Goal: Find specific page/section: Find specific page/section

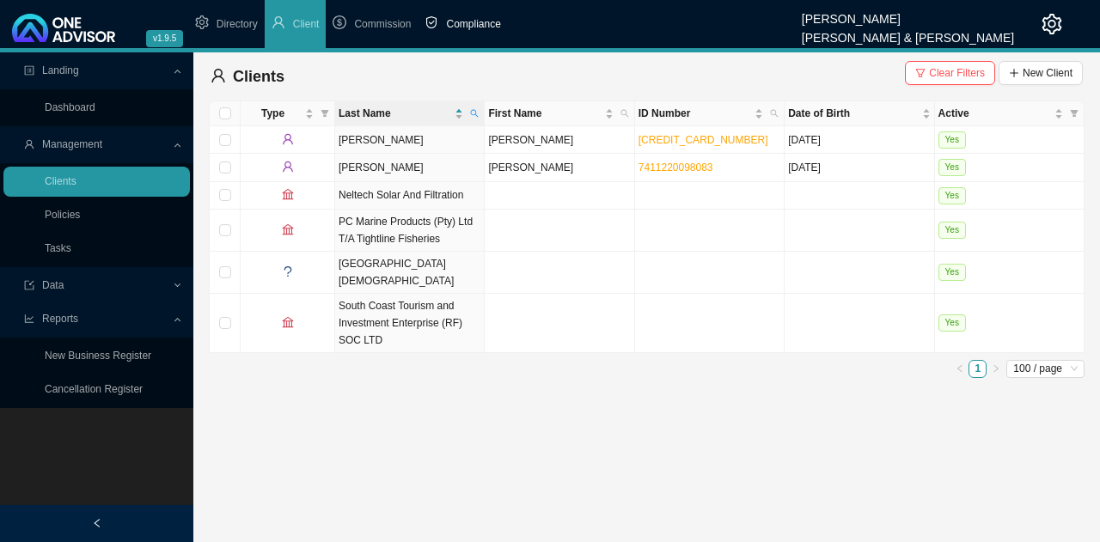
click at [480, 22] on span "Compliance" at bounding box center [473, 24] width 54 height 12
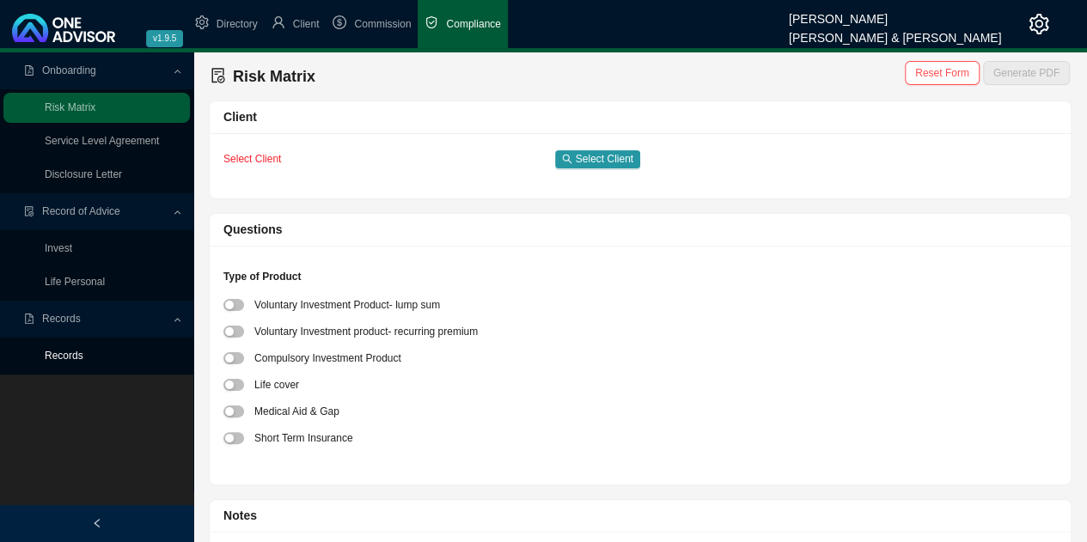
click at [58, 351] on link "Records" at bounding box center [64, 356] width 39 height 12
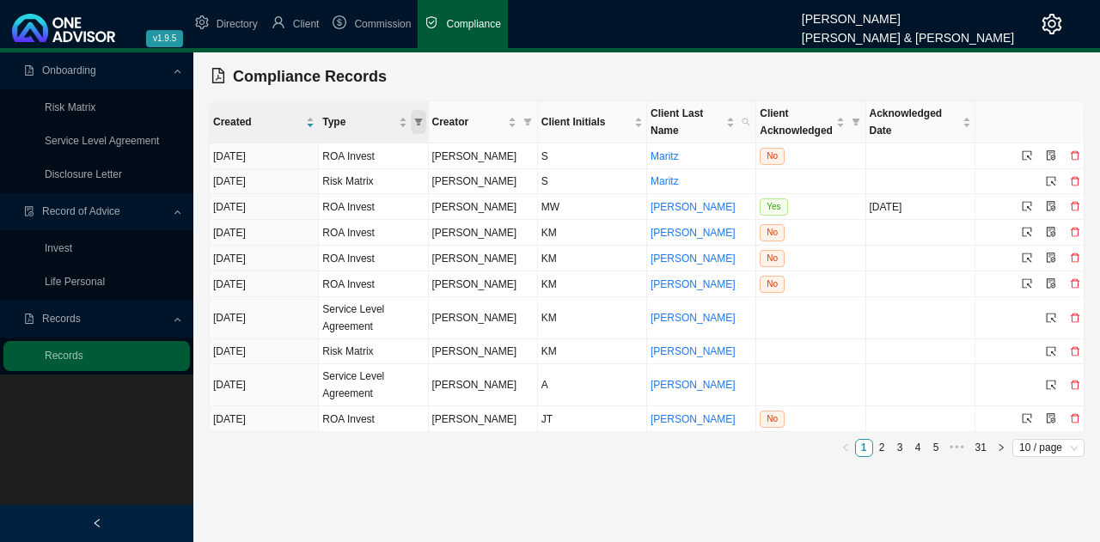
click at [425, 118] on span "Type" at bounding box center [418, 122] width 15 height 24
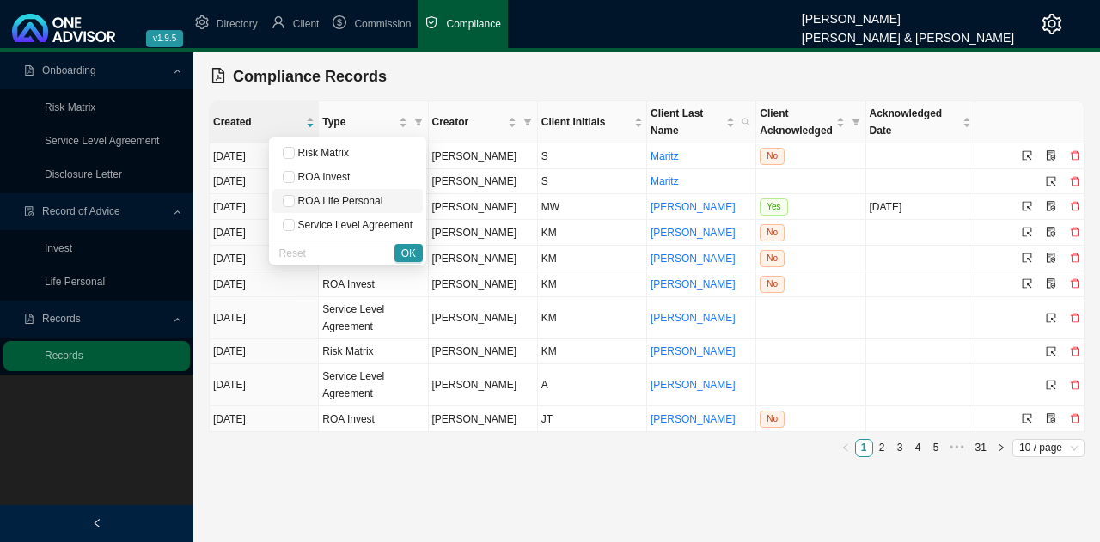
click at [299, 200] on span "ROA Life Personal" at bounding box center [339, 201] width 89 height 12
click at [408, 252] on span "OK" at bounding box center [408, 253] width 15 height 17
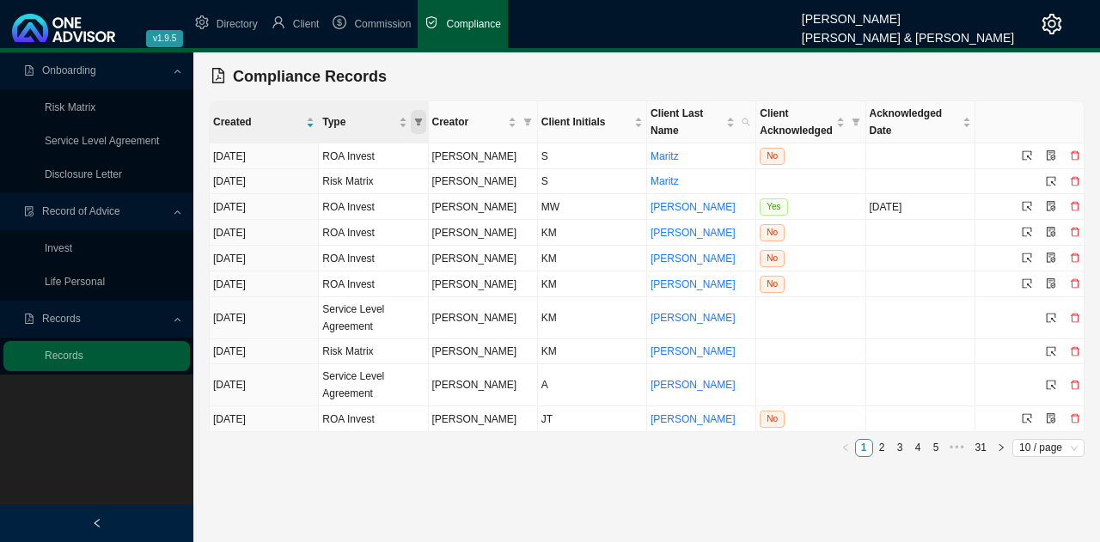
click at [416, 123] on icon "filter" at bounding box center [418, 122] width 9 height 9
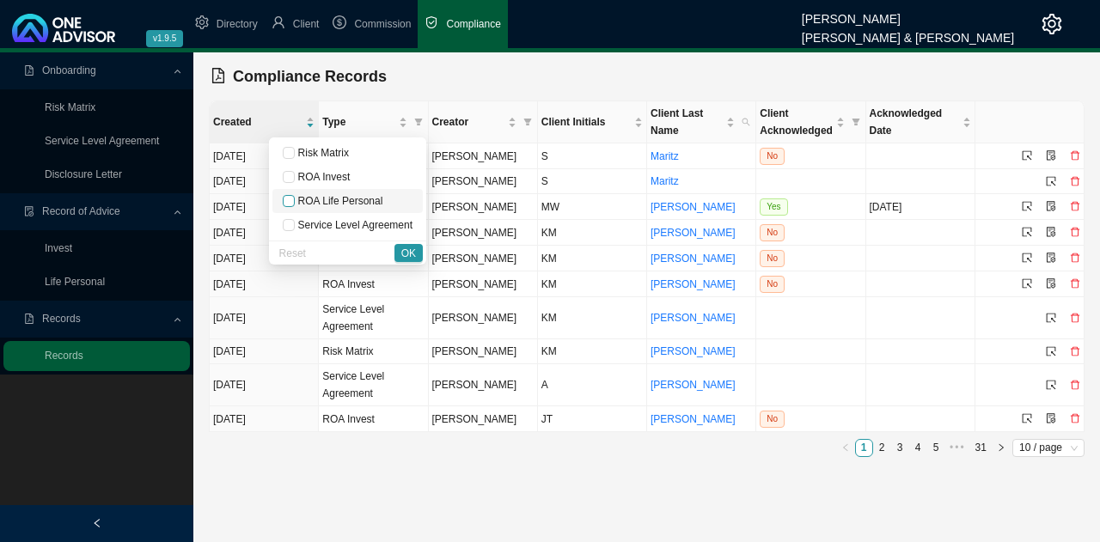
click at [295, 197] on input "checkbox" at bounding box center [289, 201] width 12 height 12
checkbox input "true"
click at [407, 249] on span "OK" at bounding box center [408, 253] width 15 height 17
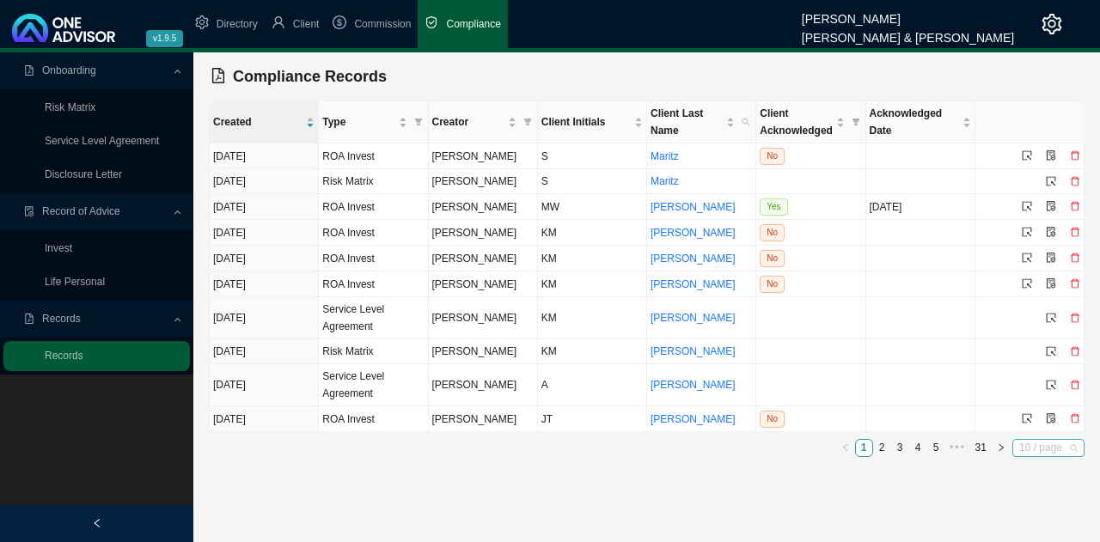
click at [1062, 443] on span "10 / page" at bounding box center [1048, 448] width 58 height 16
click at [1059, 414] on div "100 / page" at bounding box center [1050, 420] width 49 height 17
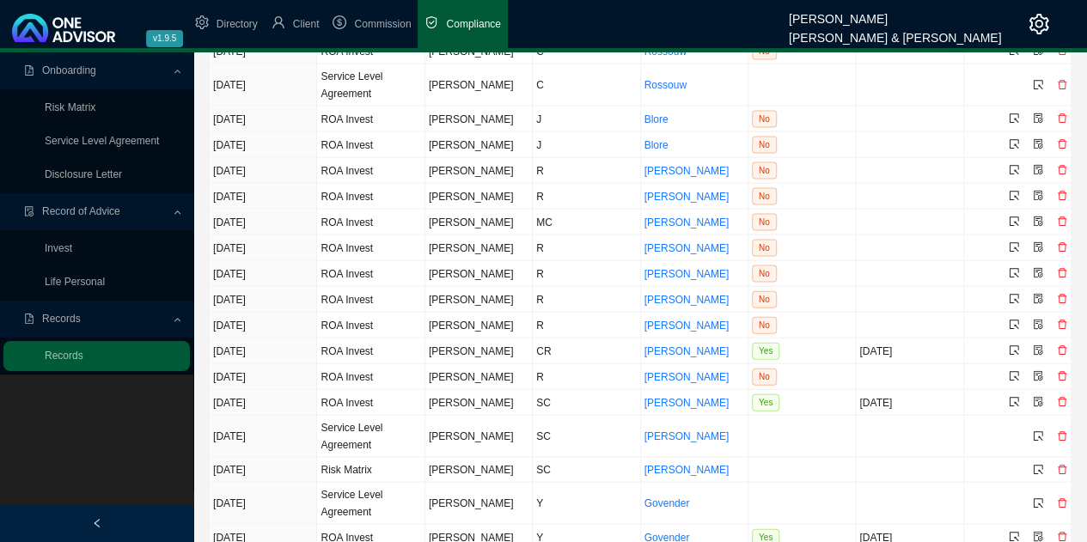
scroll to position [2063, 0]
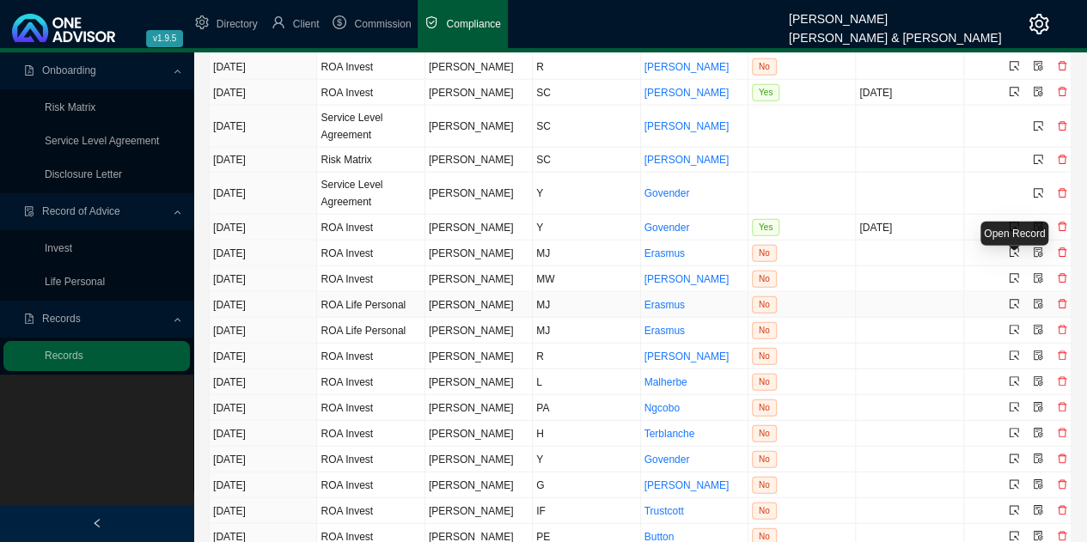
click at [1015, 299] on icon "select" at bounding box center [1014, 304] width 10 height 10
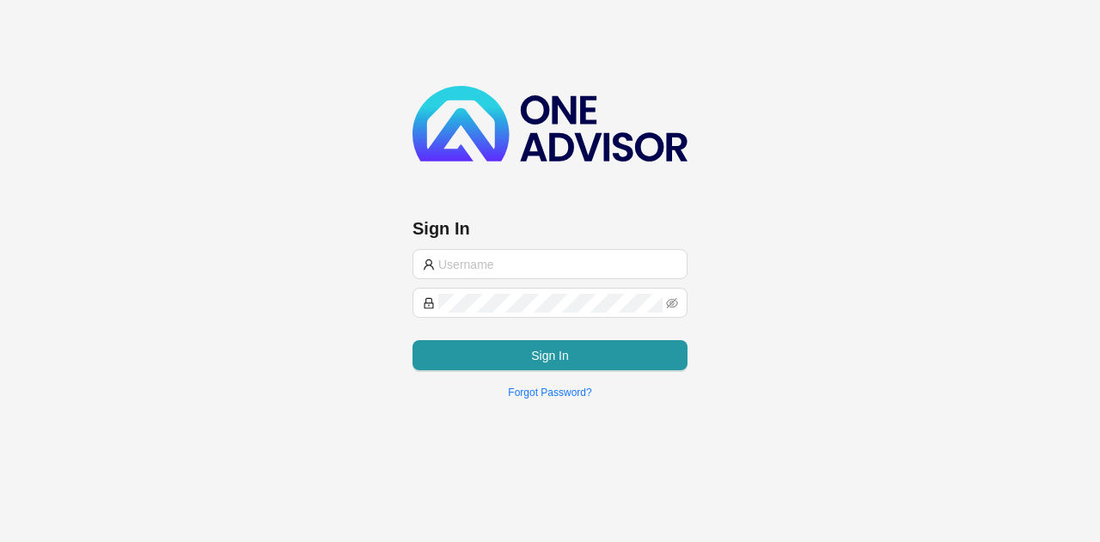
click at [497, 257] on input "text" at bounding box center [557, 264] width 239 height 19
click at [499, 260] on input "text" at bounding box center [557, 264] width 239 height 19
type input "marc@smithbormann.co.za"
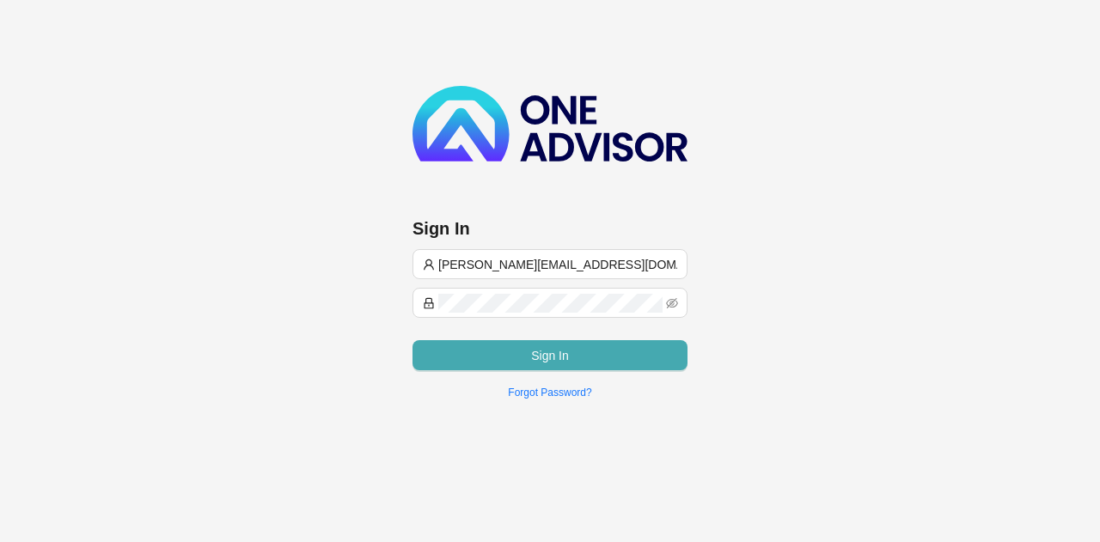
click at [525, 361] on button "Sign In" at bounding box center [550, 355] width 275 height 30
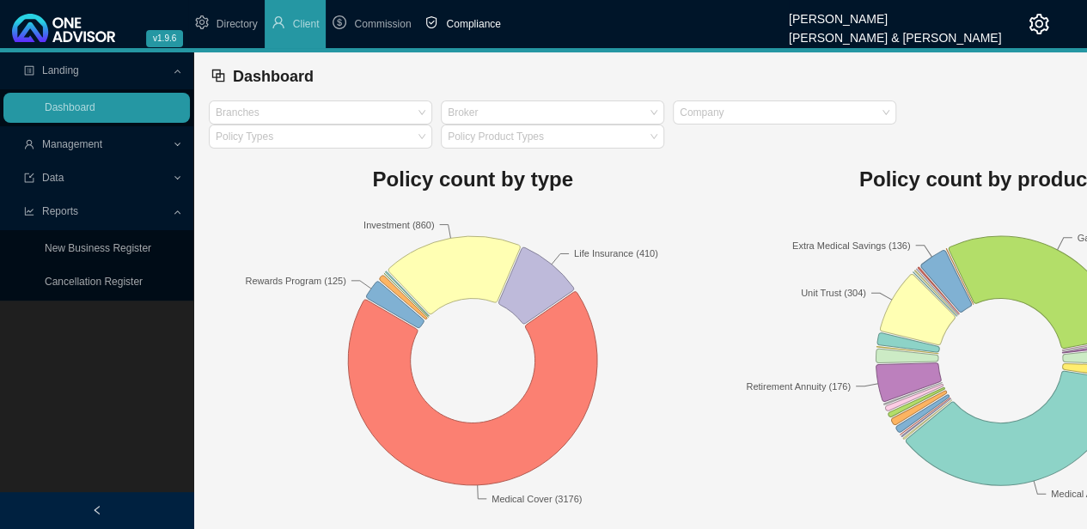
click at [486, 24] on span "Compliance" at bounding box center [473, 24] width 54 height 12
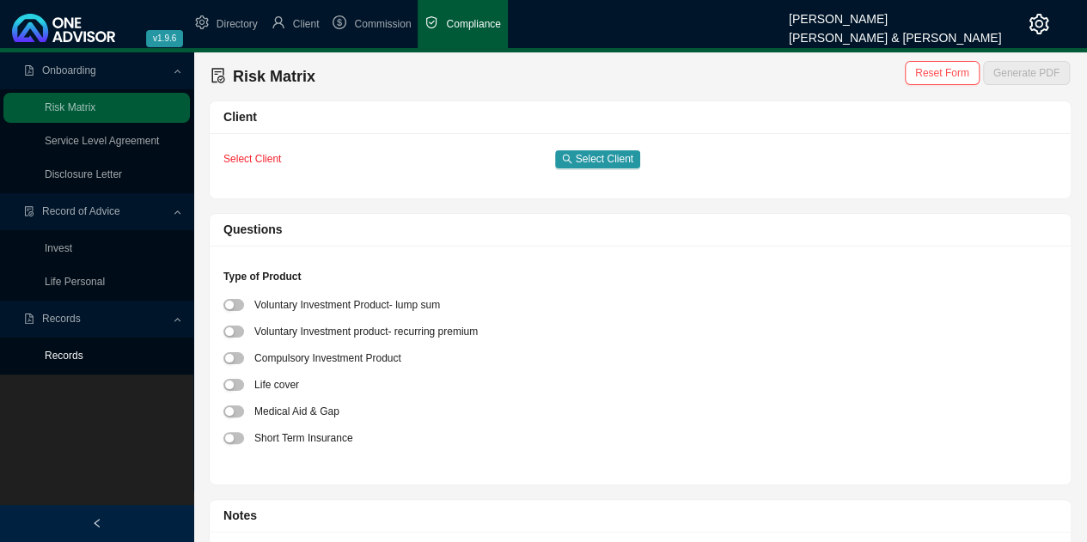
click at [66, 358] on link "Records" at bounding box center [64, 356] width 39 height 12
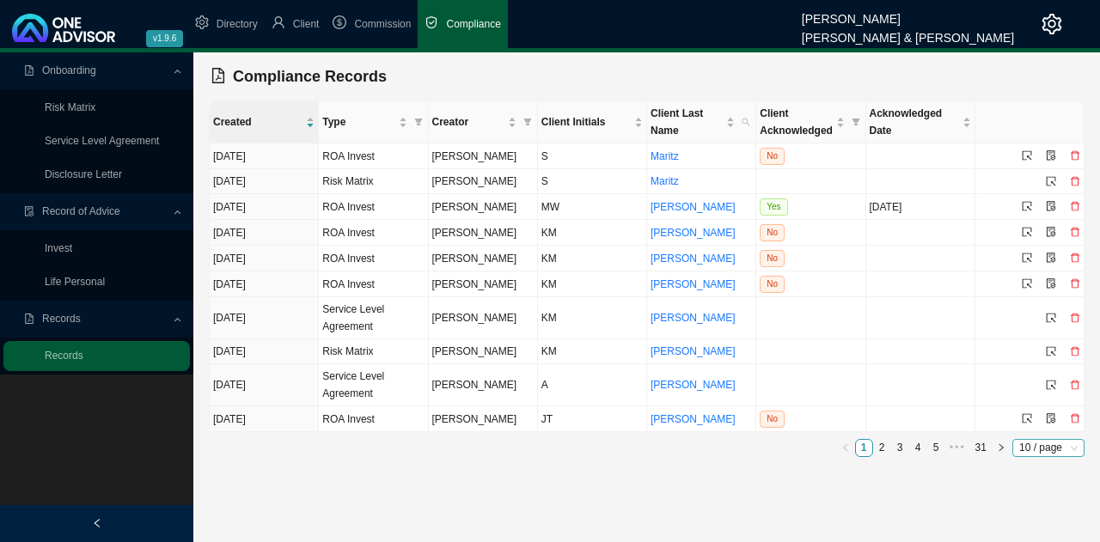
click at [1062, 443] on span "10 / page" at bounding box center [1048, 448] width 58 height 16
click at [1056, 413] on div "100 / page" at bounding box center [1050, 420] width 49 height 17
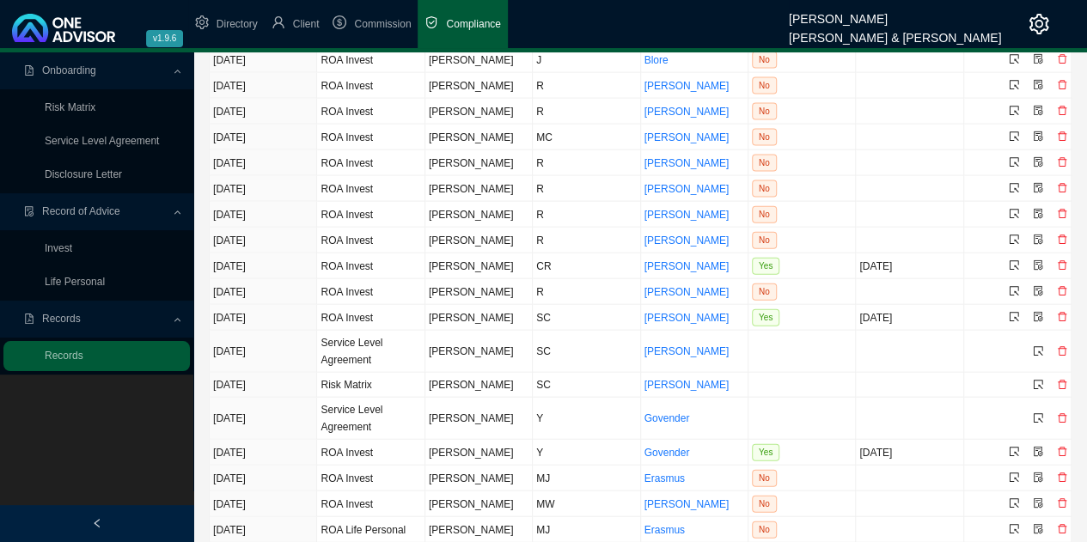
scroll to position [1891, 0]
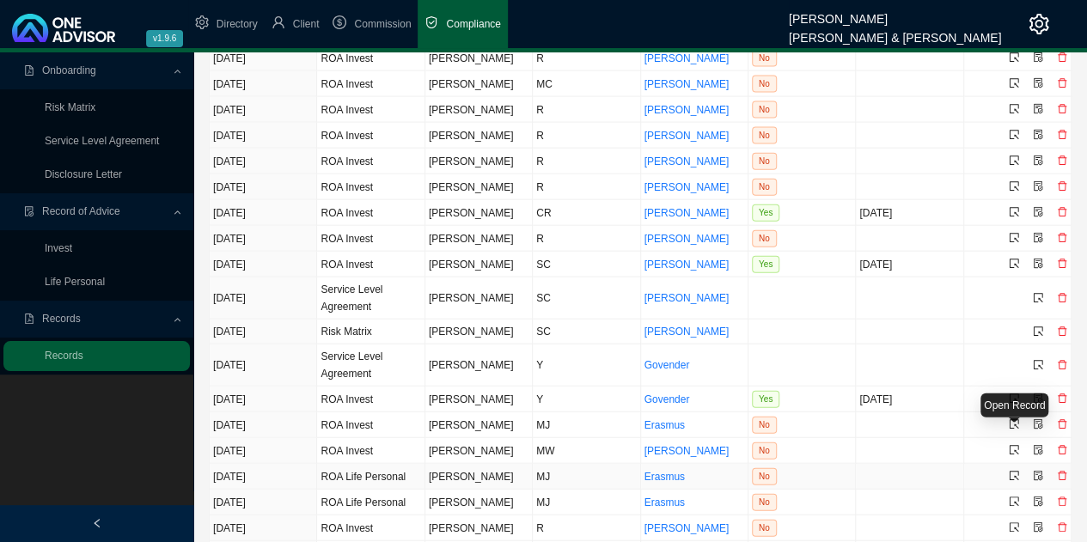
click at [1014, 472] on icon "select" at bounding box center [1014, 476] width 9 height 9
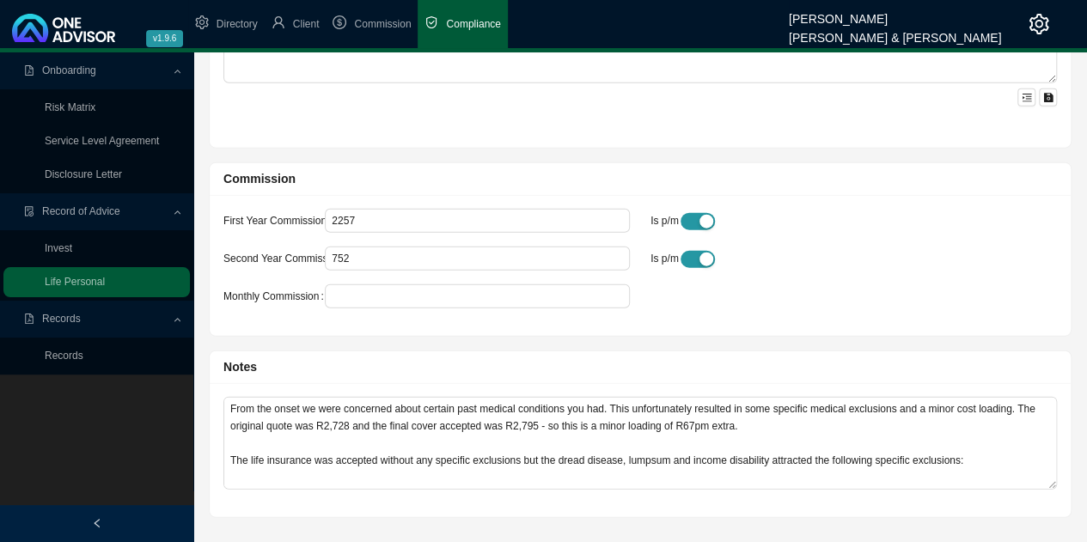
scroll to position [2050, 0]
